Goal: Transaction & Acquisition: Purchase product/service

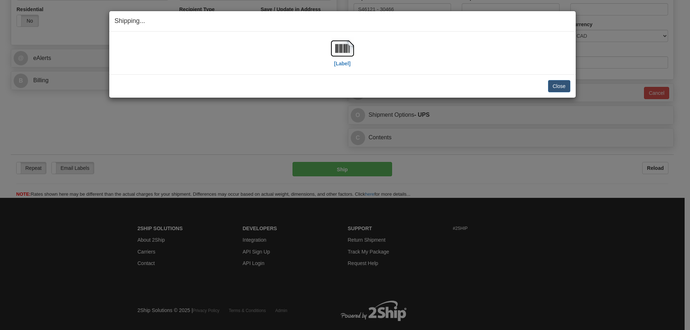
scroll to position [252, 0]
drag, startPoint x: 470, startPoint y: 64, endPoint x: 507, endPoint y: 72, distance: 38.6
click at [470, 64] on div "[Label]" at bounding box center [343, 53] width 456 height 32
click at [564, 87] on button "Close" at bounding box center [559, 86] width 22 height 12
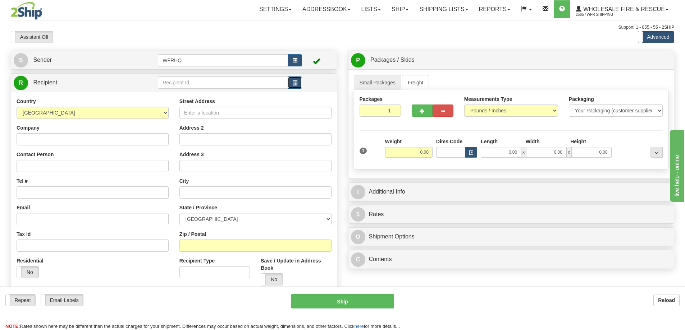
click at [299, 87] on button "button" at bounding box center [295, 83] width 14 height 12
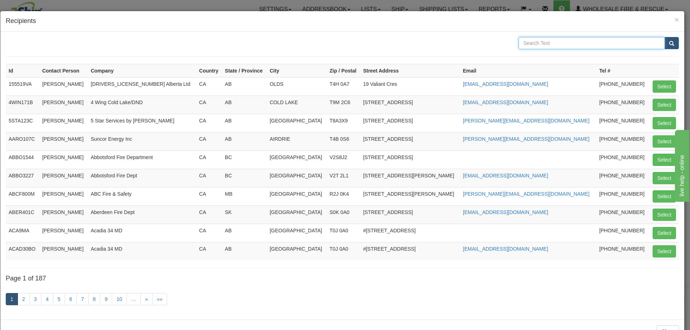
click at [564, 43] on input "text" at bounding box center [592, 43] width 146 height 12
type input "[GEOGRAPHIC_DATA]"
click at [664, 37] on button "submit" at bounding box center [671, 43] width 14 height 12
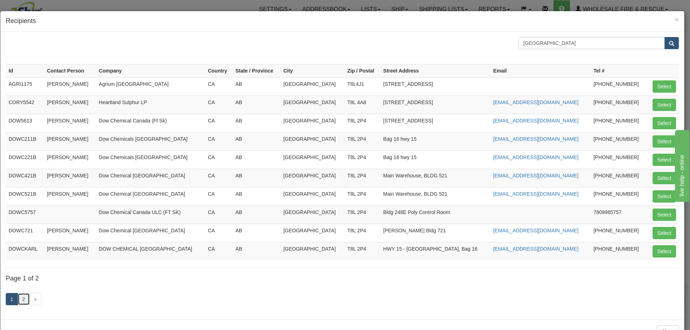
click at [27, 300] on link "2" at bounding box center [24, 299] width 12 height 12
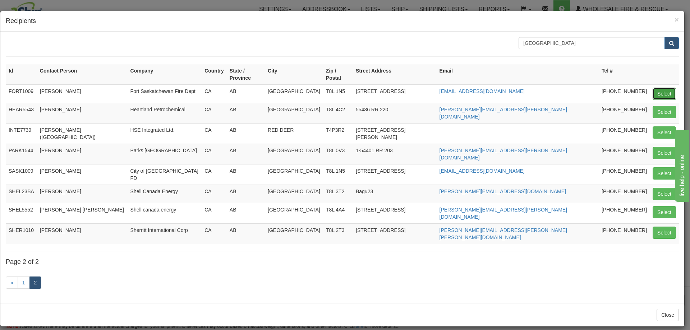
click at [666, 88] on button "Select" at bounding box center [664, 94] width 23 height 12
type input "FORT1009"
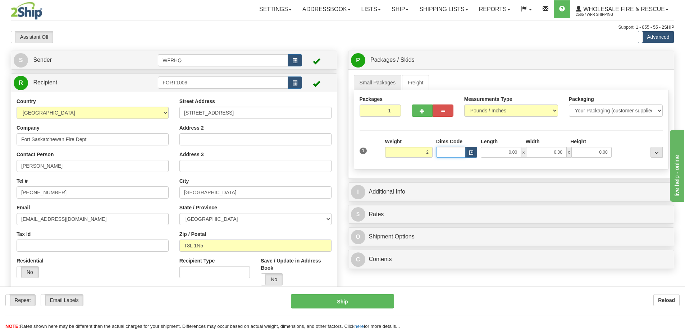
type input "2.00"
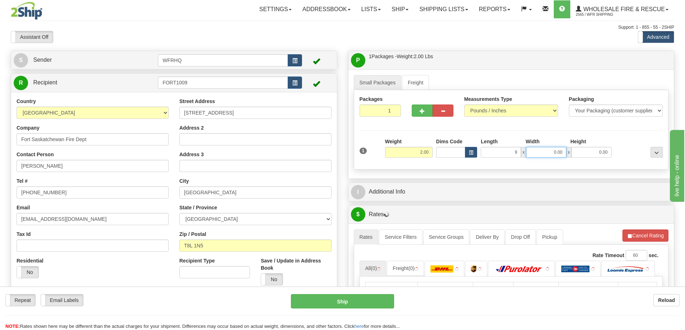
type input "9.00"
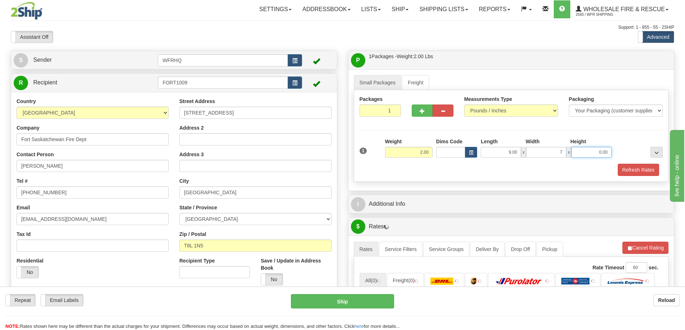
type input "7.00"
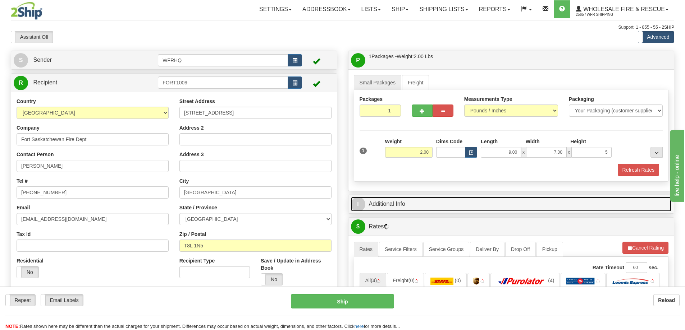
click at [378, 202] on link "I Additional Info" at bounding box center [511, 204] width 321 height 15
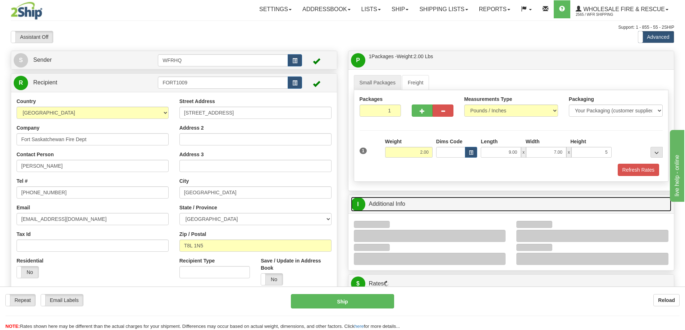
type input "5.00"
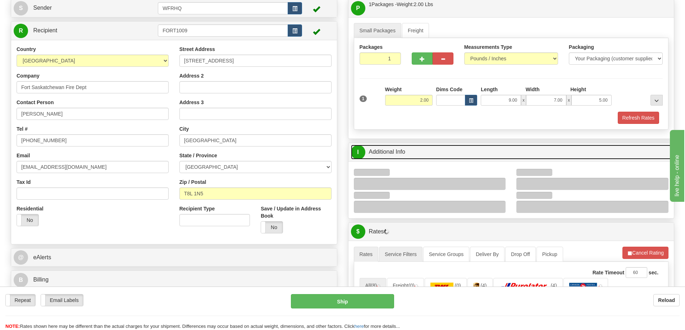
scroll to position [108, 0]
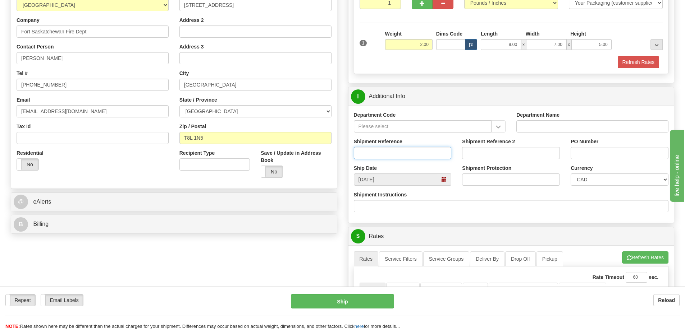
click at [394, 153] on input "Shipment Reference" at bounding box center [403, 153] width 98 height 12
type input "S42823 - 28021"
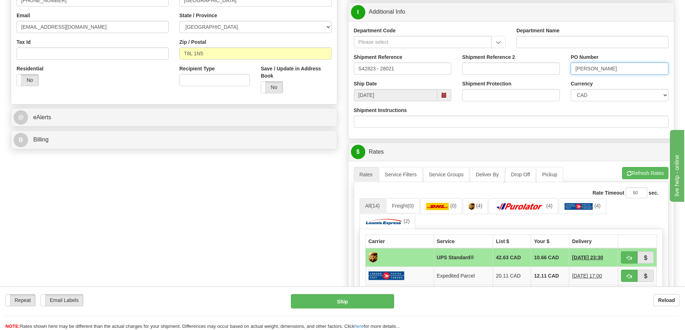
scroll to position [288, 0]
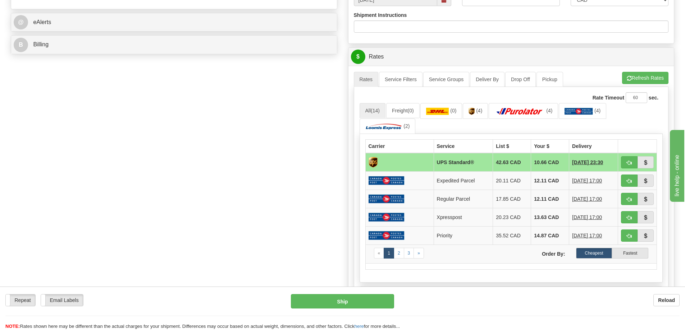
type input "Douglas"
click at [626, 162] on span "button" at bounding box center [628, 163] width 5 height 5
type input "11"
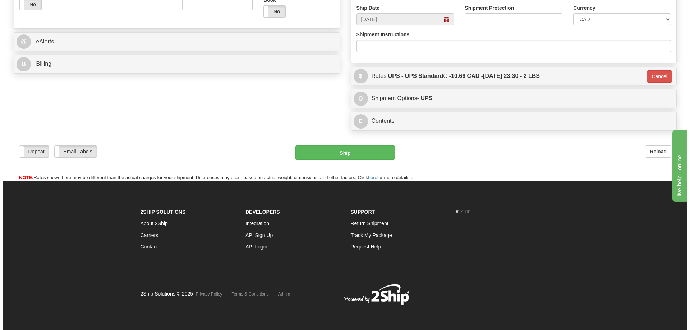
scroll to position [268, 0]
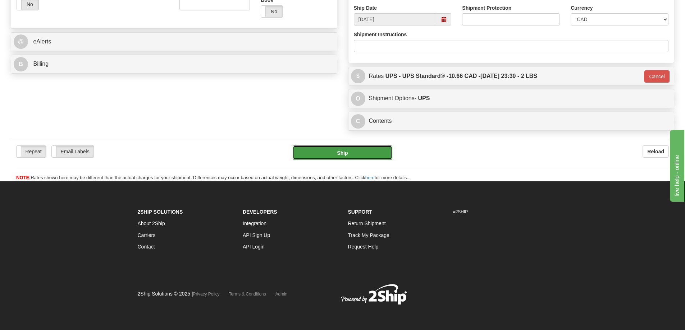
click at [346, 152] on button "Ship" at bounding box center [343, 153] width 100 height 14
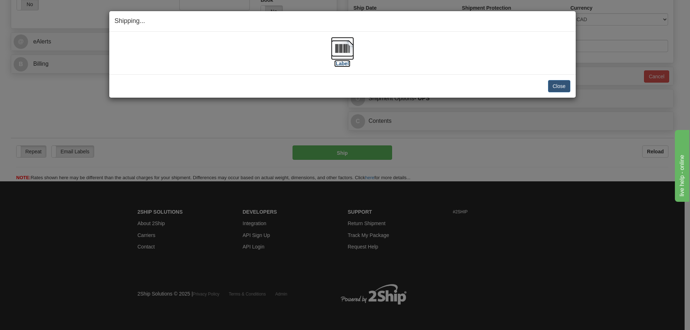
click at [345, 44] on img at bounding box center [342, 48] width 23 height 23
click at [564, 84] on button "Close" at bounding box center [559, 86] width 22 height 12
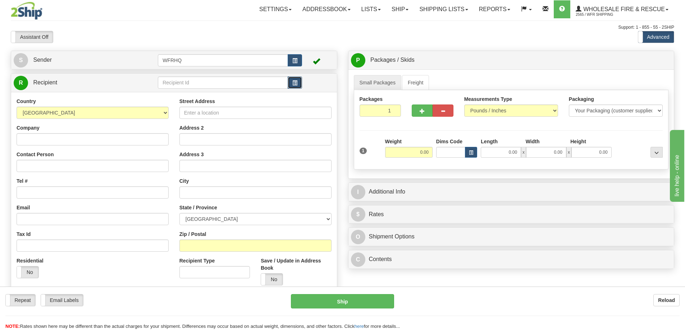
click at [293, 85] on span "button" at bounding box center [294, 83] width 5 height 5
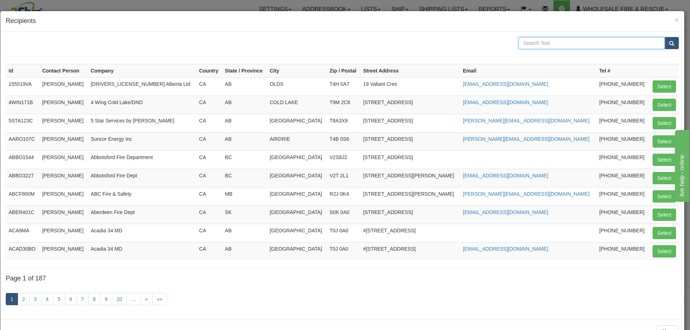
click at [546, 46] on input "text" at bounding box center [592, 43] width 146 height 12
type input "Langley"
click at [664, 37] on button "submit" at bounding box center [671, 43] width 14 height 12
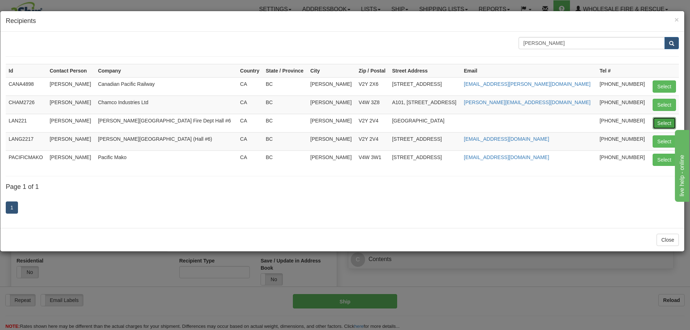
click at [659, 122] on button "Select" at bounding box center [664, 123] width 23 height 12
type input "LAN221"
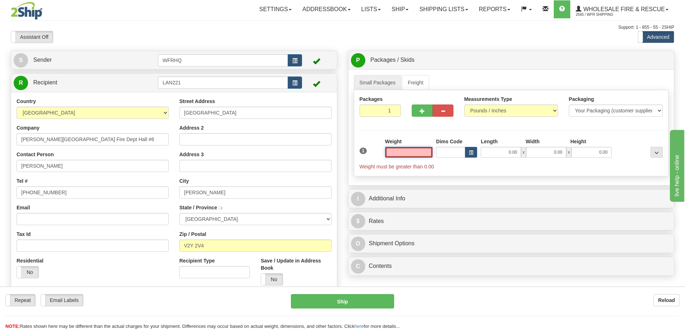
type input "LANGLEY"
type input "0.00"
click at [58, 221] on input "Email" at bounding box center [93, 219] width 152 height 12
paste input "rjenkins@tol.ca"
type input "rjenkins@tol.ca"
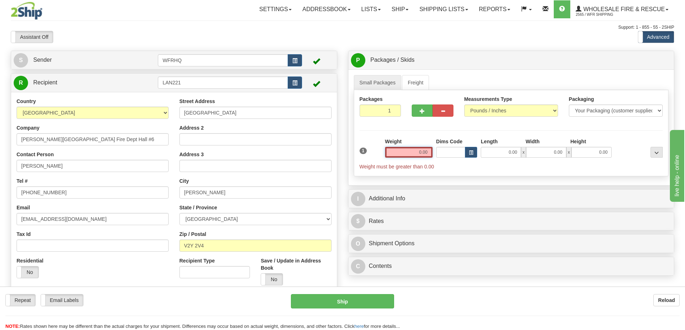
click at [420, 153] on input "0.00" at bounding box center [408, 152] width 47 height 11
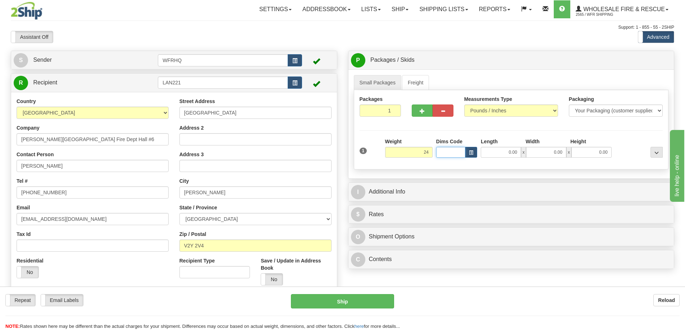
type input "24.00"
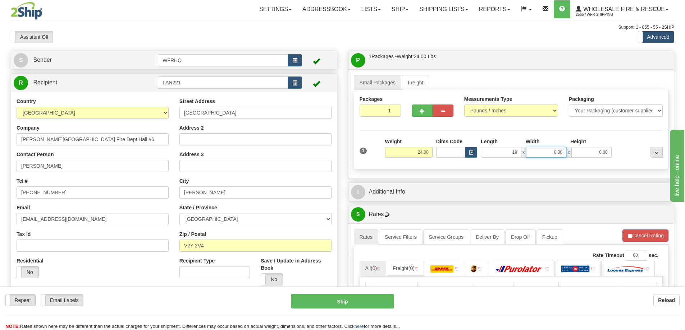
type input "19.00"
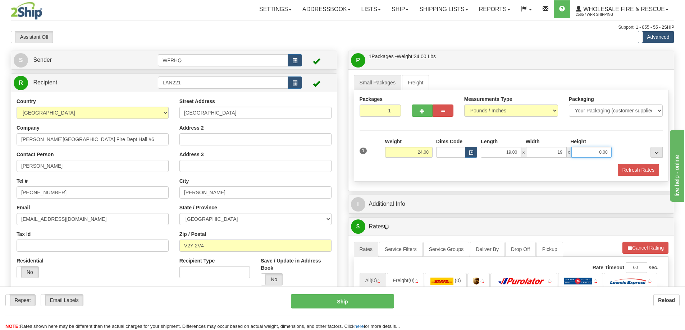
type input "19.00"
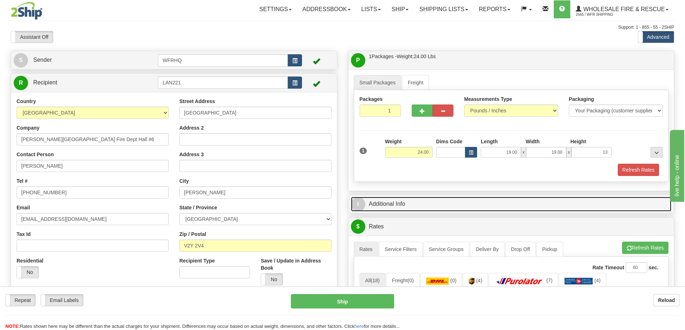
type input "13.00"
click at [391, 202] on link "I Additional Info" at bounding box center [511, 204] width 321 height 15
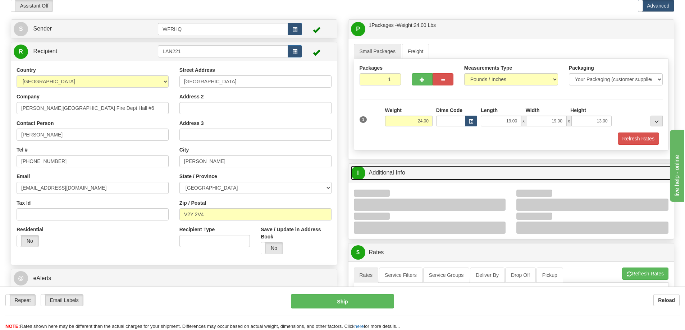
scroll to position [72, 0]
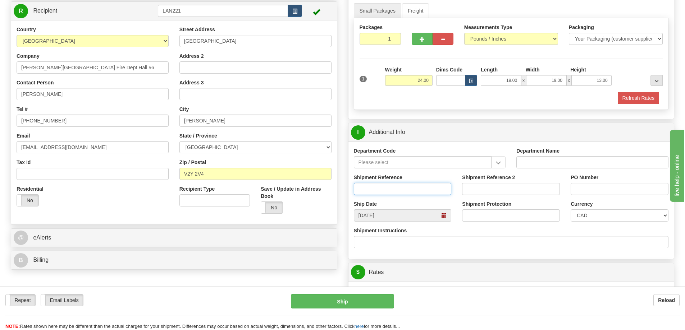
click at [385, 192] on input "Shipment Reference" at bounding box center [403, 189] width 98 height 12
type input "S42621 - 30459"
click at [585, 187] on input "PO Number" at bounding box center [619, 189] width 98 height 12
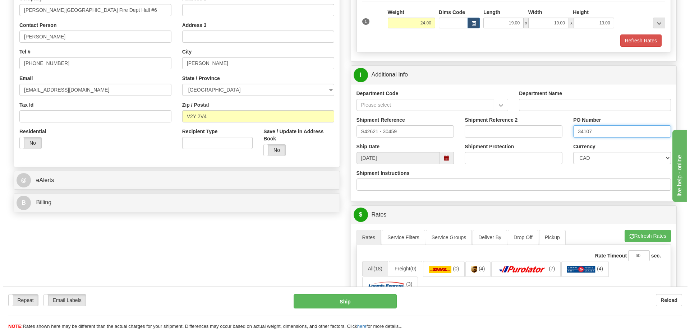
scroll to position [252, 0]
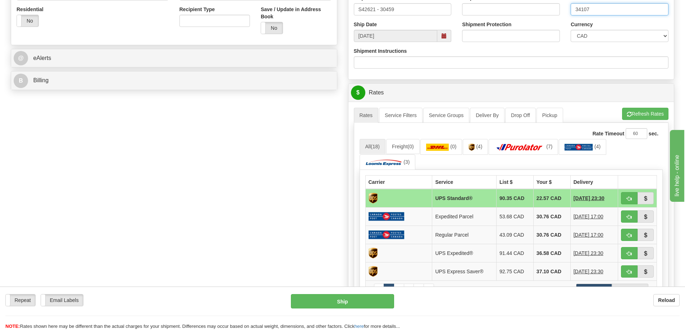
type input "34107"
click at [631, 199] on span "button" at bounding box center [628, 199] width 5 height 5
type input "11"
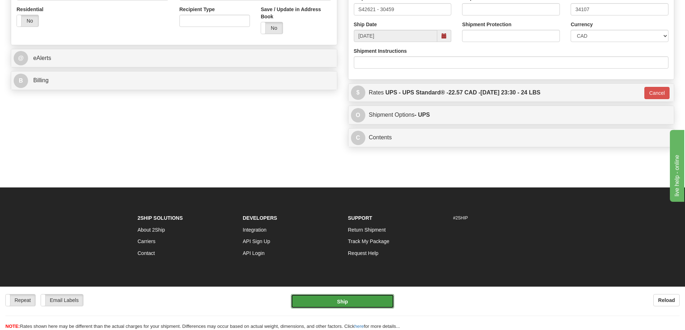
click at [359, 305] on button "Ship" at bounding box center [342, 301] width 103 height 14
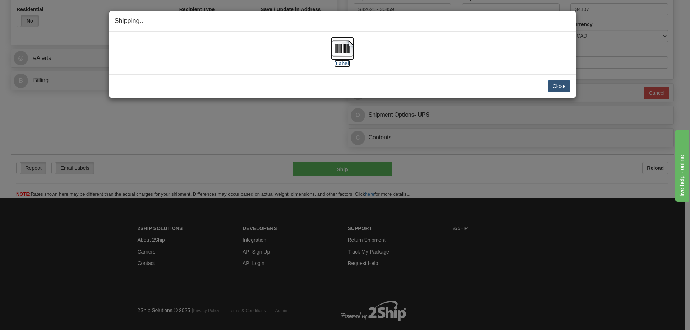
click at [349, 52] on img at bounding box center [342, 48] width 23 height 23
click at [565, 88] on button "Close" at bounding box center [559, 86] width 22 height 12
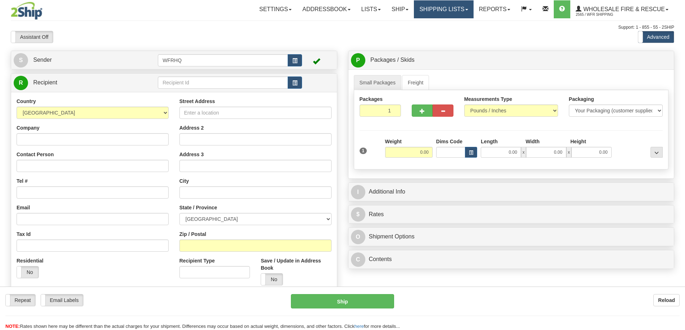
click at [454, 8] on link "Shipping lists" at bounding box center [443, 9] width 59 height 18
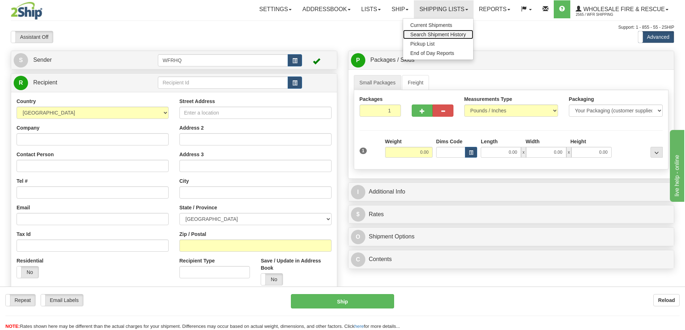
click at [423, 35] on span "Search Shipment History" at bounding box center [438, 35] width 56 height 6
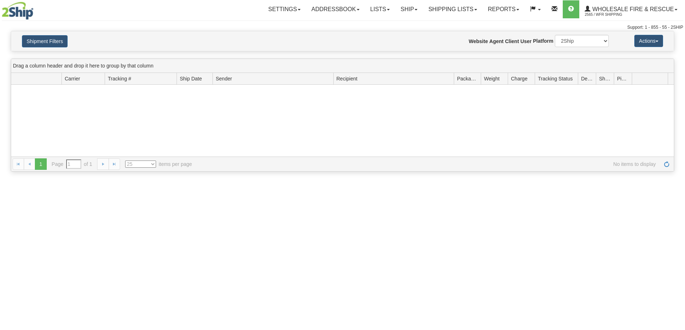
type input "From [DATE] To [DATE]"
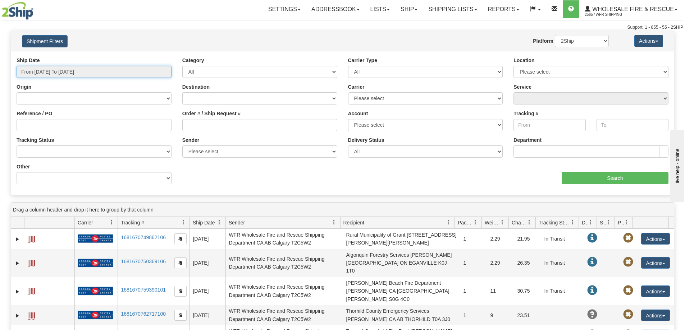
type input "[DATE]"
click at [147, 73] on input "From 08/20/2025 To 08/21/2025" at bounding box center [94, 72] width 155 height 12
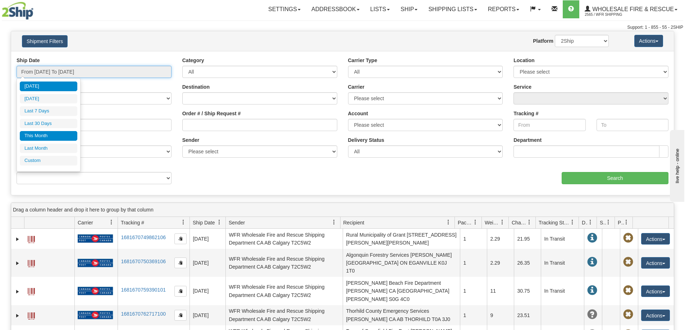
type input "08/01/2025"
type input "08/31/2025"
type input "[DATE]"
type input "07/01/2025"
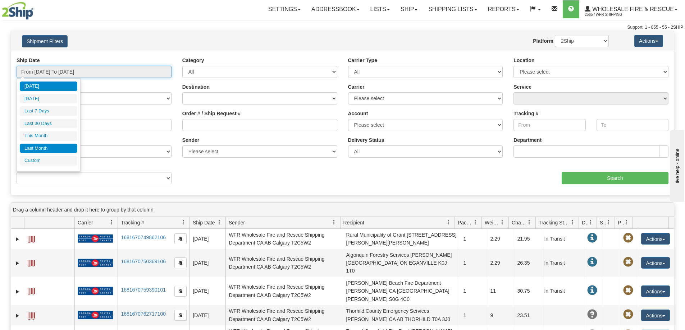
type input "07/31/2025"
type input "[DATE]"
click at [44, 160] on li "Custom" at bounding box center [49, 161] width 58 height 10
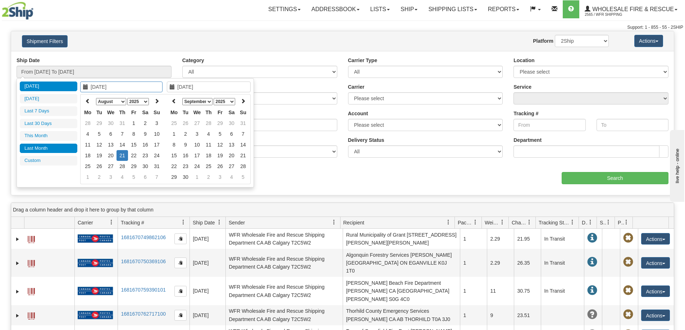
type input "07/01/2025"
type input "07/31/2025"
type input "[DATE]"
click at [121, 102] on select "January February March April May June July August September October November De…" at bounding box center [111, 101] width 30 height 7
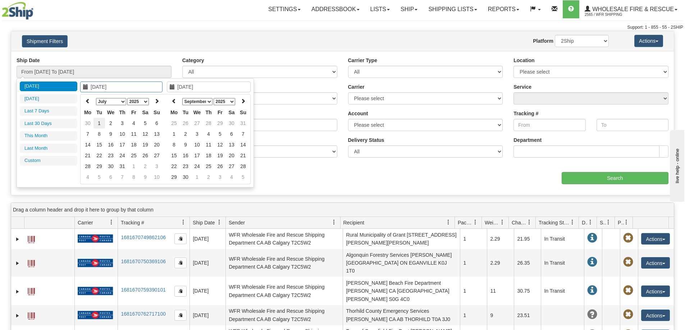
type input "07/01/2025"
click at [101, 123] on td "1" at bounding box center [99, 123] width 12 height 11
type input "07/03/2025"
click at [123, 124] on td "3" at bounding box center [122, 123] width 12 height 11
type input "From 07/01/2025 To 07/03/2025"
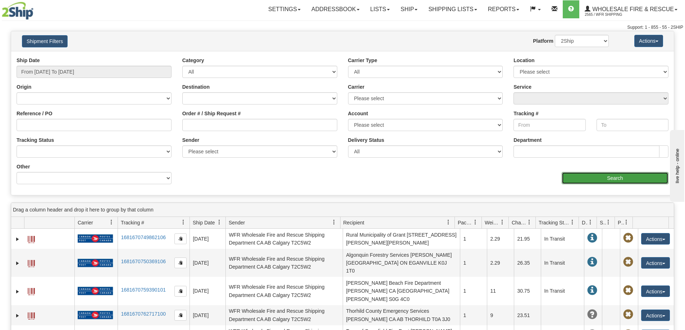
click at [602, 182] on input "Search" at bounding box center [614, 178] width 107 height 12
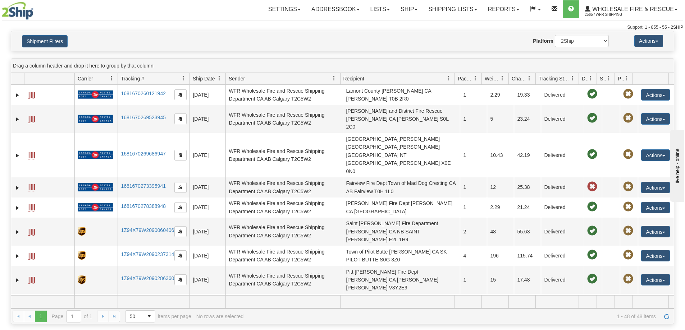
click at [371, 78] on span "Recipient" at bounding box center [394, 79] width 109 height 12
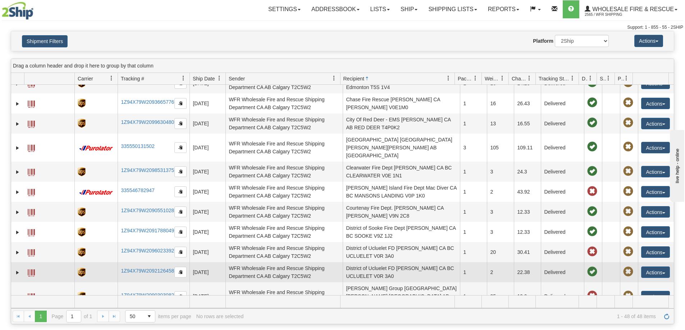
scroll to position [108, 0]
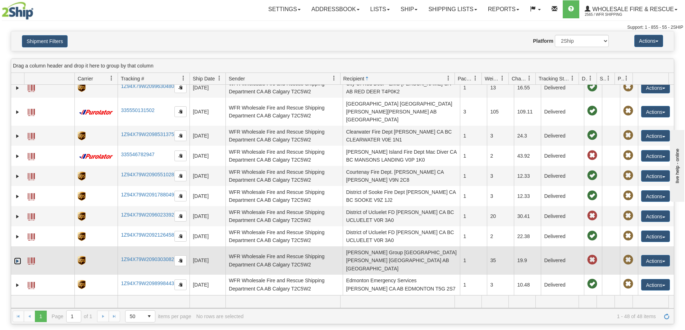
click at [15, 258] on link "Expand" at bounding box center [17, 261] width 7 height 7
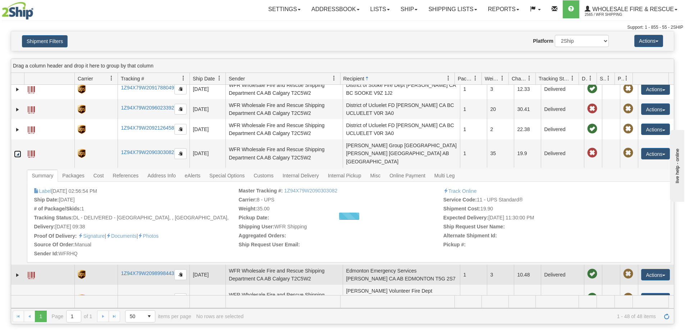
scroll to position [216, 0]
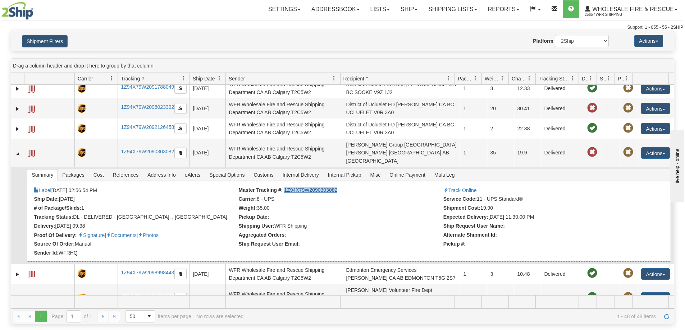
copy link "1Z94X79W2090303082"
drag, startPoint x: 339, startPoint y: 175, endPoint x: 283, endPoint y: 176, distance: 56.1
click at [283, 187] on li "Master Tracking #: 1Z94X79W2090303082" at bounding box center [340, 190] width 203 height 7
click at [196, 16] on div "Settings Shipping Preferences Fields Preferences New Store Connections Addressb…" at bounding box center [401, 9] width 561 height 18
click at [75, 169] on span "Packages" at bounding box center [73, 175] width 31 height 12
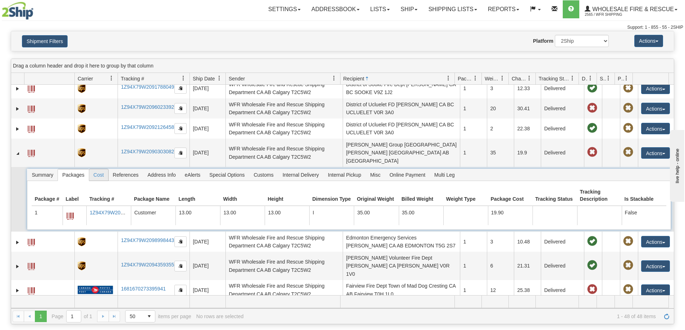
click at [100, 169] on span "Cost" at bounding box center [98, 175] width 19 height 12
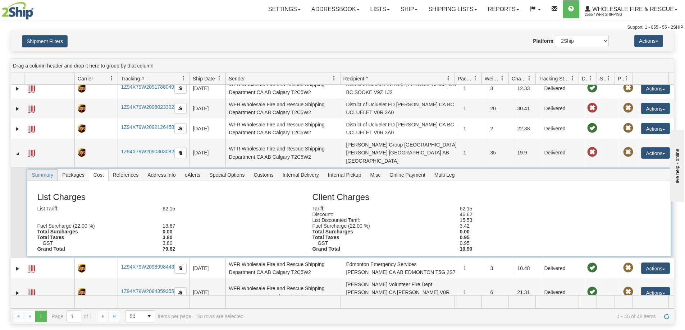
click at [48, 169] on span "Summary" at bounding box center [42, 175] width 30 height 12
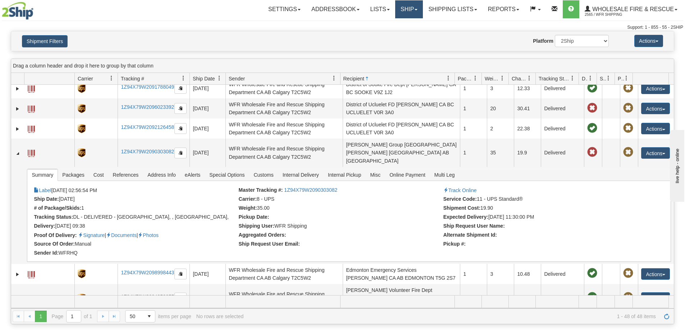
click at [396, 5] on link "Ship" at bounding box center [409, 9] width 28 height 18
click at [382, 22] on span "Ship Screen" at bounding box center [386, 25] width 27 height 6
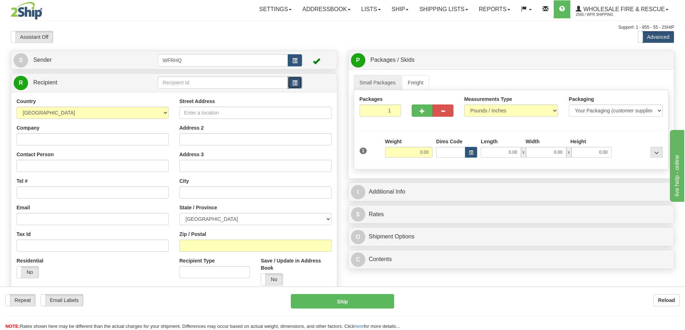
click at [294, 82] on span "button" at bounding box center [294, 83] width 5 height 5
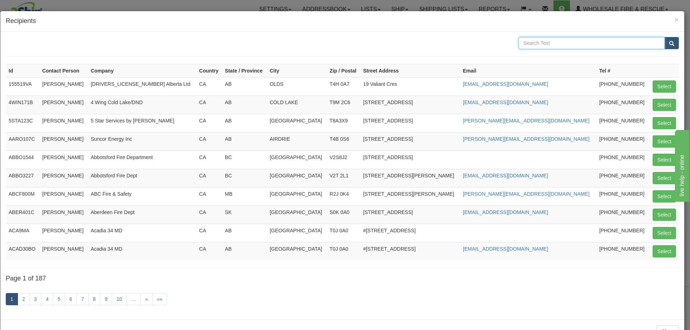
click at [547, 43] on input "text" at bounding box center [592, 43] width 146 height 12
type input "Cranbrook"
click at [664, 37] on button "submit" at bounding box center [671, 43] width 14 height 12
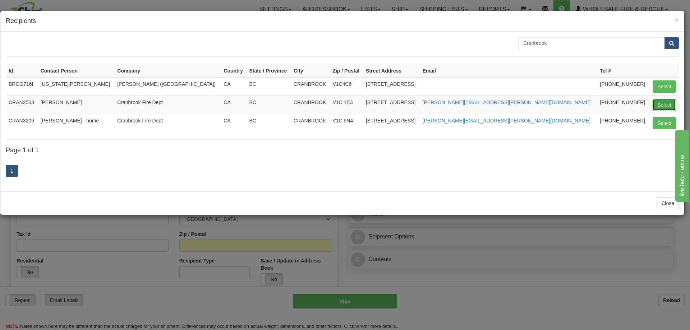
click at [667, 105] on button "Select" at bounding box center [664, 105] width 23 height 12
type input "CRAN2503"
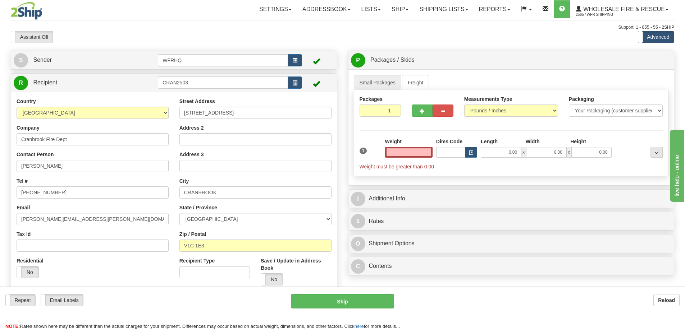
type input "0.00"
click at [423, 150] on input "0.00" at bounding box center [408, 152] width 47 height 11
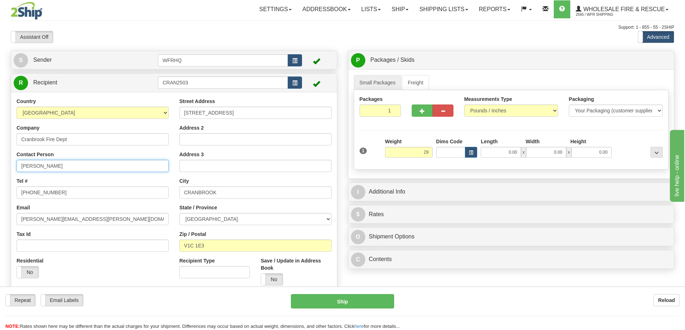
type input "29.00"
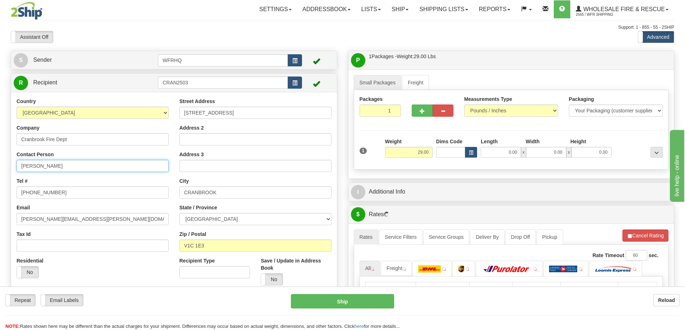
drag, startPoint x: 64, startPoint y: 167, endPoint x: -55, endPoint y: 167, distance: 118.6
click at [0, 167] on html "Training Course Close Toggle navigation Settings Shipping Preferences New Sende…" at bounding box center [342, 165] width 685 height 330
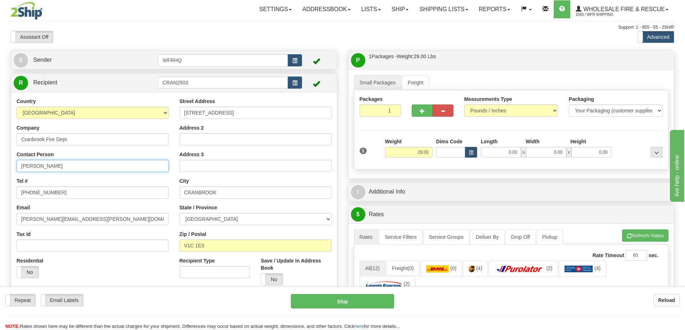
type input "[PERSON_NAME]"
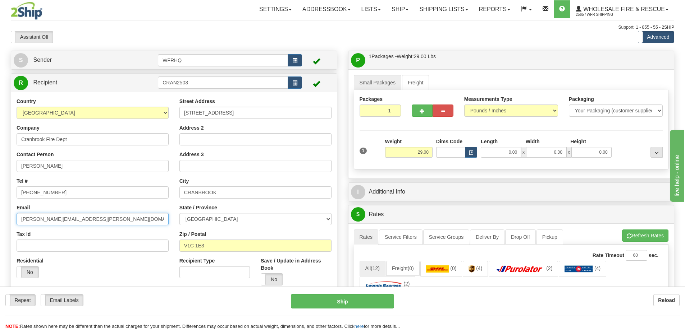
drag, startPoint x: 104, startPoint y: 222, endPoint x: -43, endPoint y: 223, distance: 147.0
click at [0, 223] on html "Training Course Close Toggle navigation Settings Shipping Preferences New Sende…" at bounding box center [342, 165] width 685 height 330
paste input "[PERSON_NAME].[PERSON_NAME]"
type input "[PERSON_NAME][EMAIL_ADDRESS][PERSON_NAME][DOMAIN_NAME]"
click at [509, 151] on input "0.00" at bounding box center [500, 152] width 40 height 11
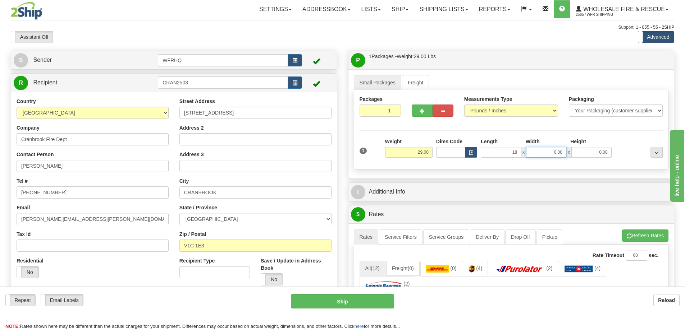
type input "18.00"
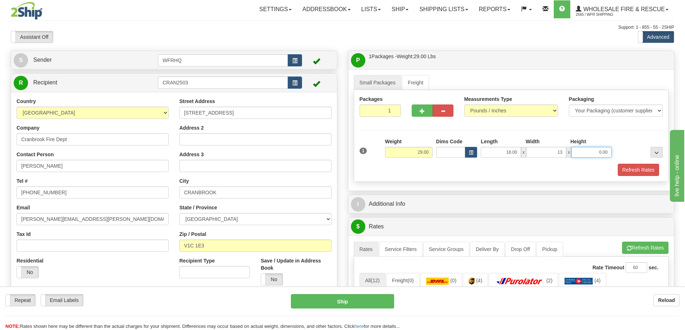
type input "13.00"
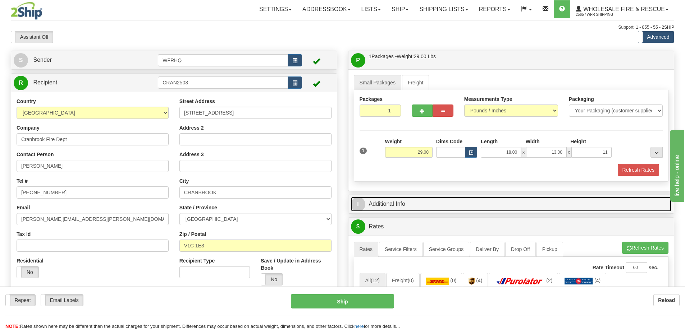
type input "11.00"
click at [381, 202] on link "I Additional Info" at bounding box center [511, 204] width 321 height 15
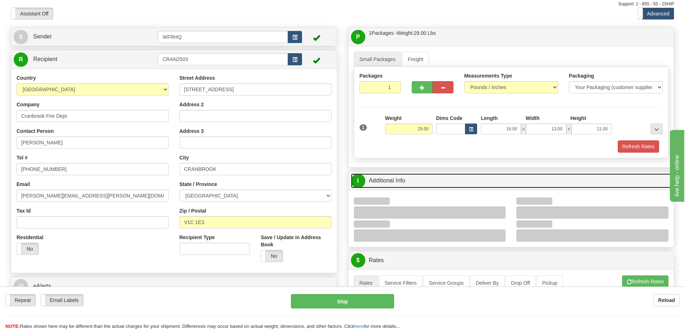
scroll to position [36, 0]
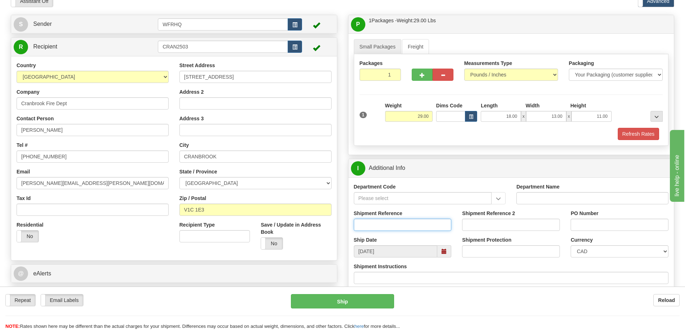
click at [385, 224] on input "Shipment Reference" at bounding box center [403, 225] width 98 height 12
type input "RO/00779"
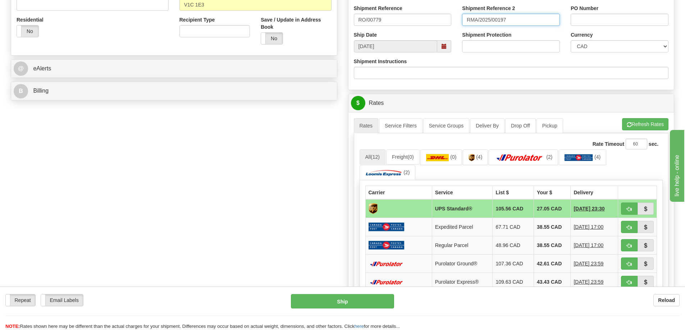
scroll to position [252, 0]
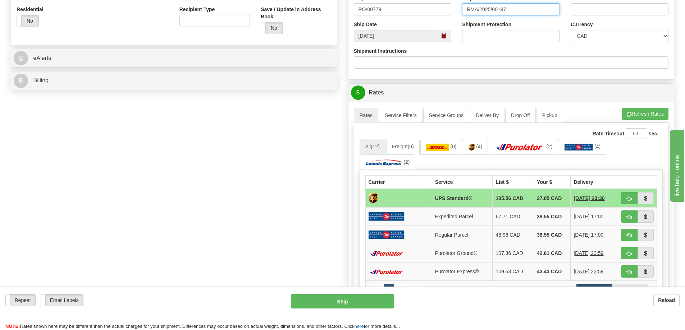
type input "RMA/2025/00197"
click at [628, 198] on span "button" at bounding box center [628, 199] width 5 height 5
type input "11"
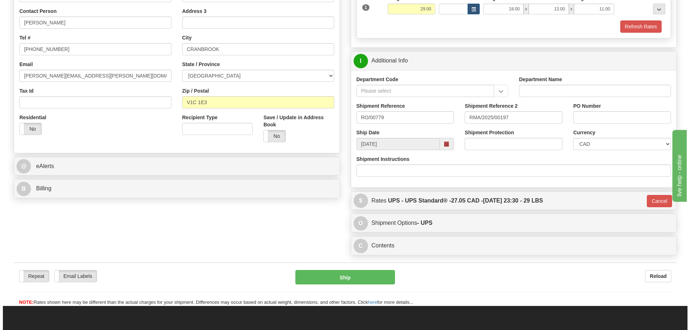
scroll to position [144, 0]
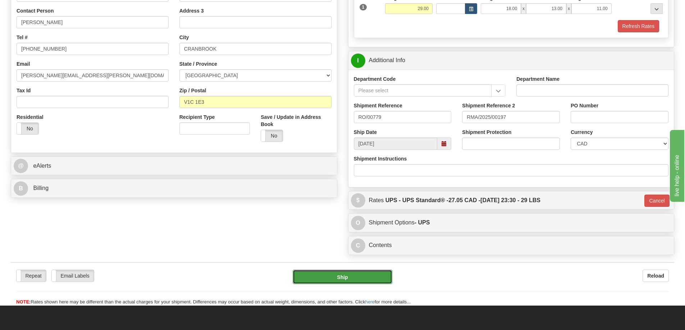
click at [342, 274] on button "Ship" at bounding box center [343, 277] width 100 height 14
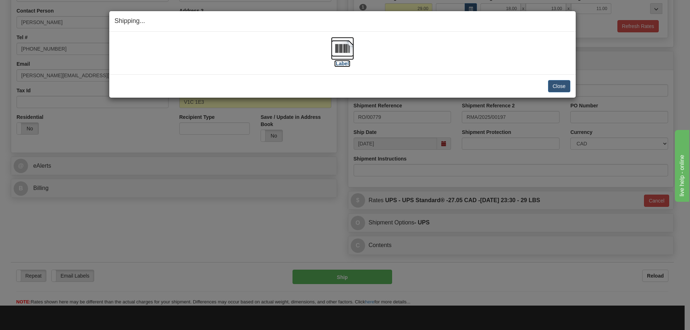
click at [341, 52] on img at bounding box center [342, 48] width 23 height 23
